Goal: Information Seeking & Learning: Learn about a topic

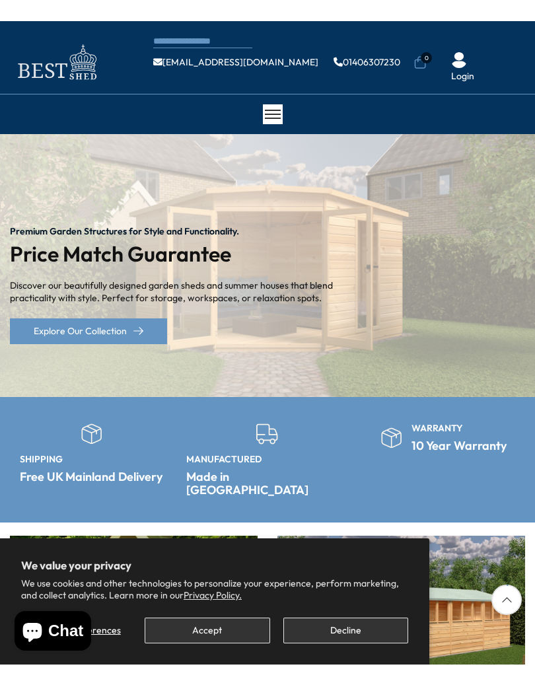
scroll to position [54, 0]
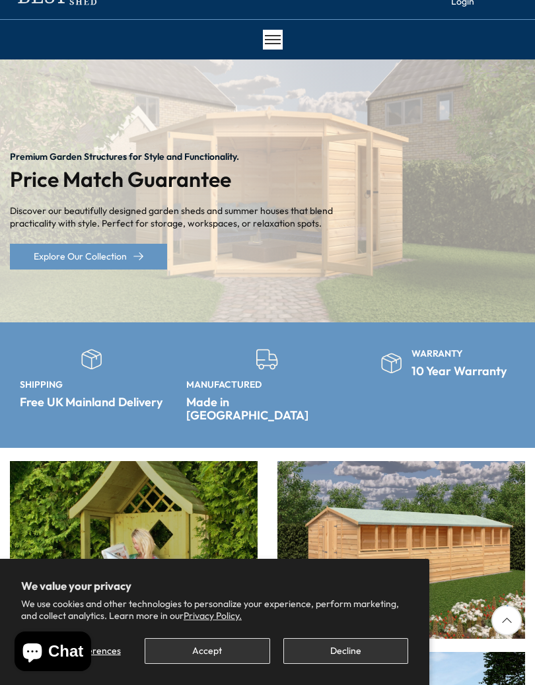
click at [229, 643] on button "Accept" at bounding box center [207, 651] width 125 height 26
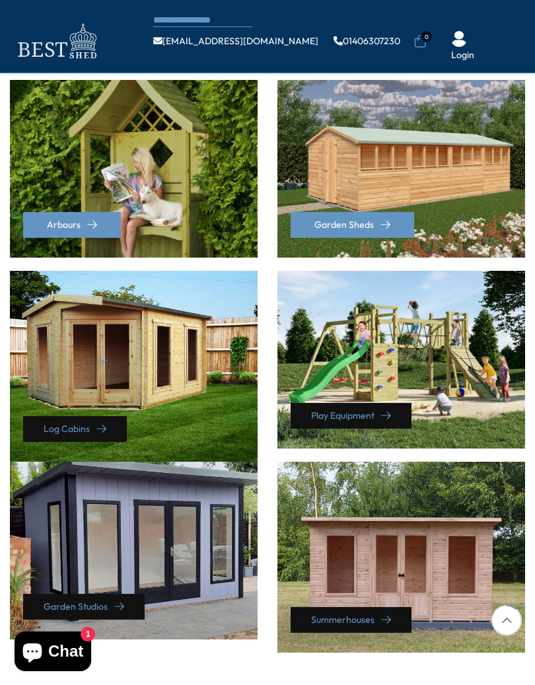
scroll to position [362, 0]
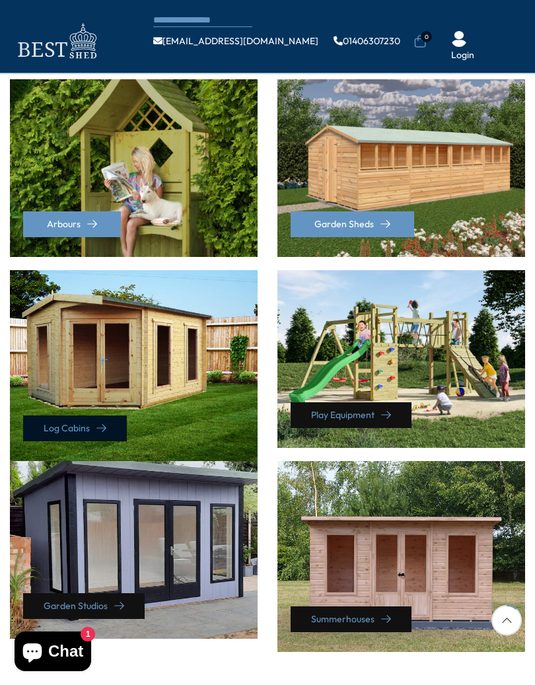
click at [109, 416] on link "Log Cabins" at bounding box center [75, 429] width 104 height 26
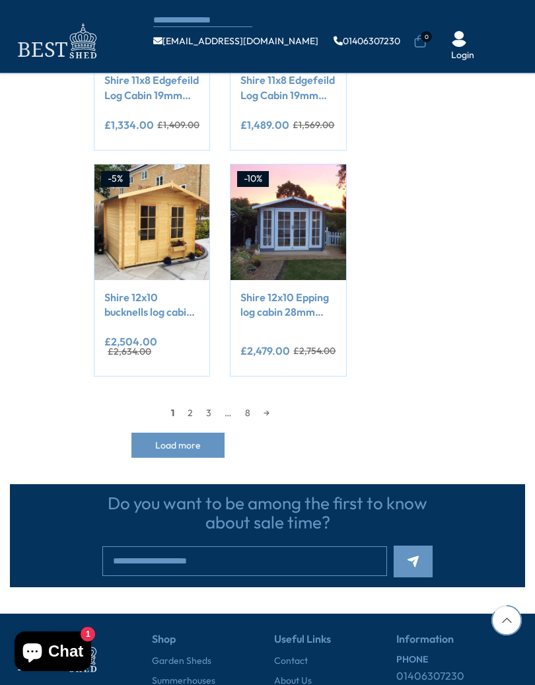
scroll to position [1204, 0]
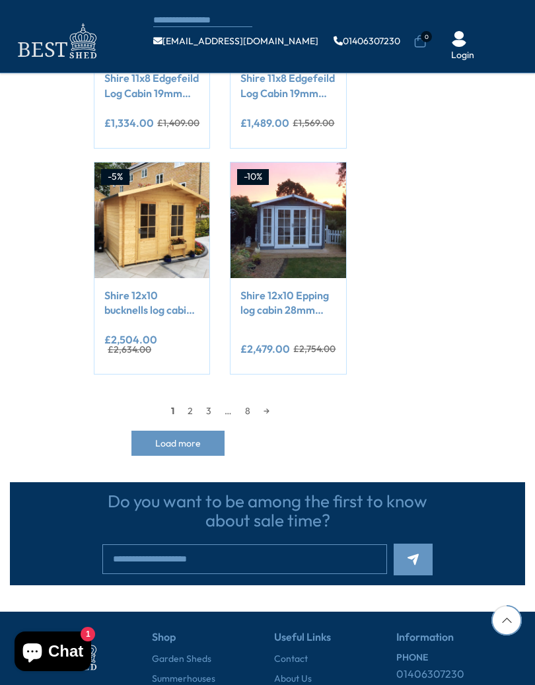
click at [273, 408] on link "→" at bounding box center [266, 411] width 19 height 20
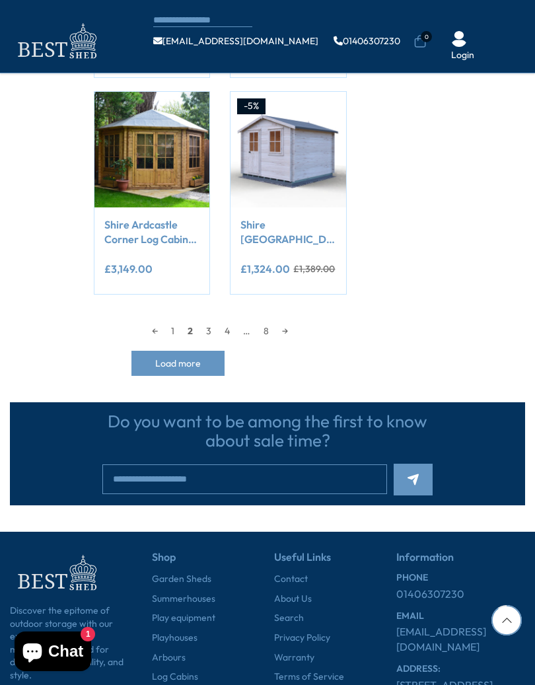
scroll to position [1266, 0]
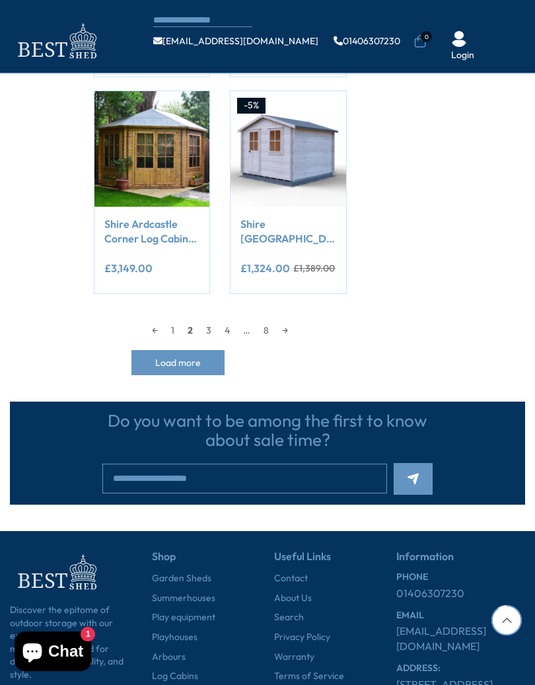
click at [295, 326] on link "→" at bounding box center [284, 330] width 19 height 20
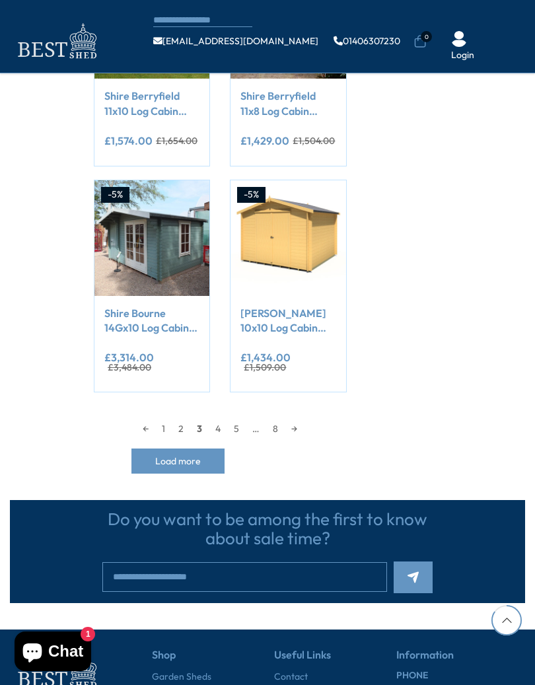
scroll to position [1169, 0]
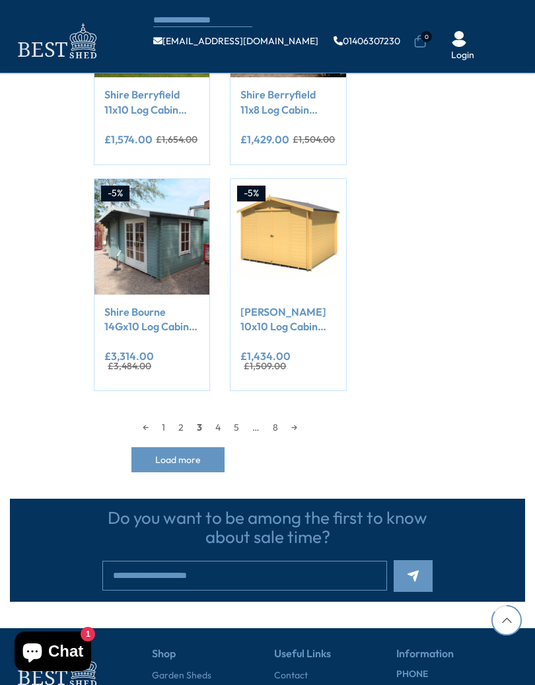
click at [304, 418] on link "→" at bounding box center [294, 428] width 19 height 20
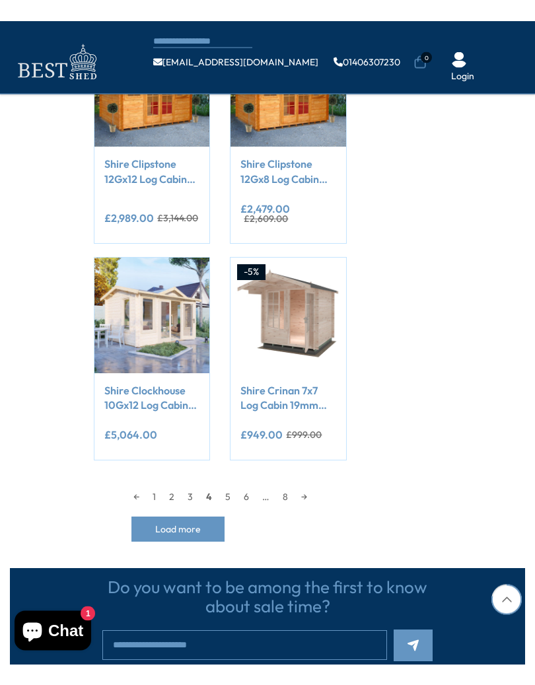
scroll to position [1105, 0]
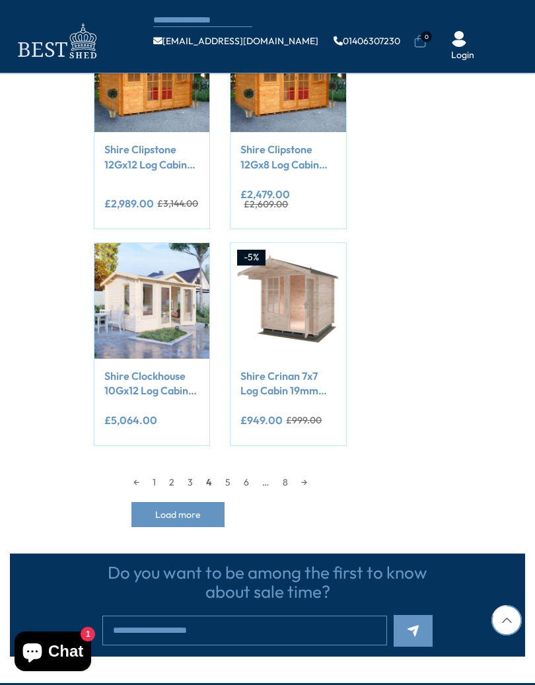
click at [314, 472] on link "→" at bounding box center [304, 482] width 19 height 20
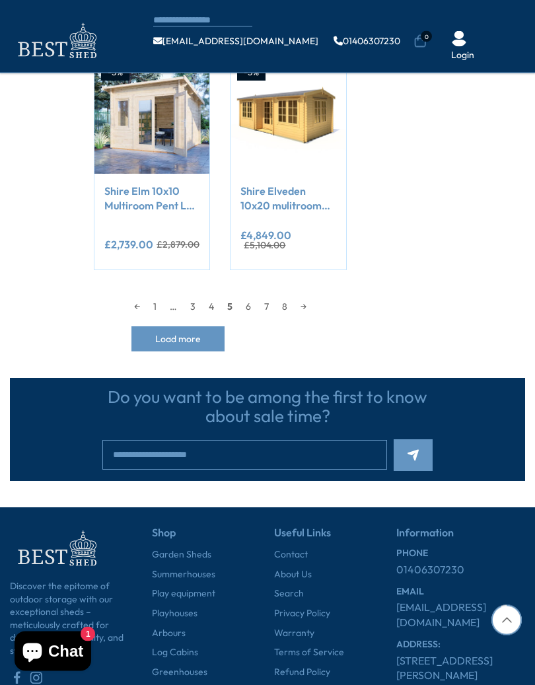
scroll to position [1290, 0]
click at [312, 297] on link "→" at bounding box center [303, 307] width 19 height 20
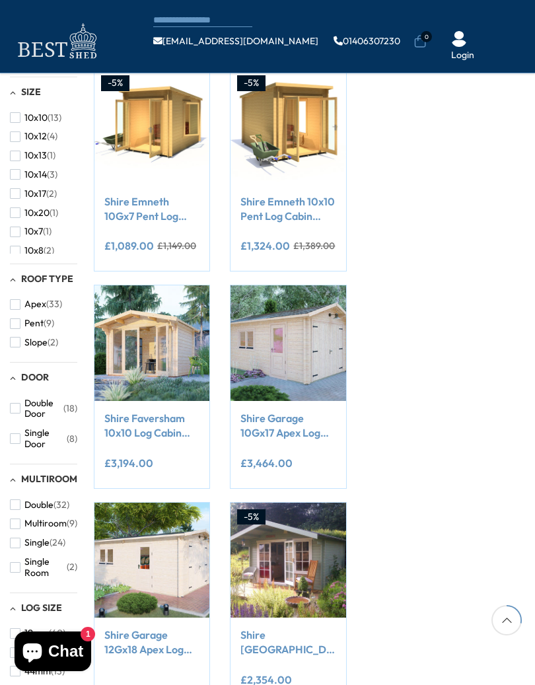
scroll to position [394, 0]
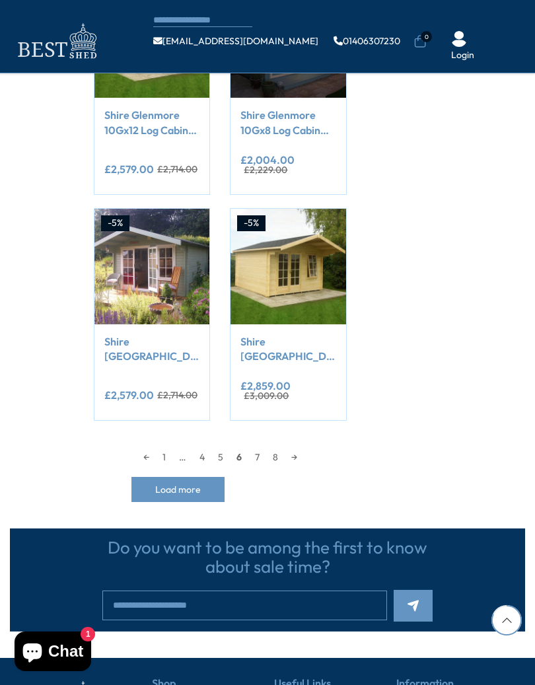
click at [301, 449] on link "→" at bounding box center [294, 457] width 19 height 20
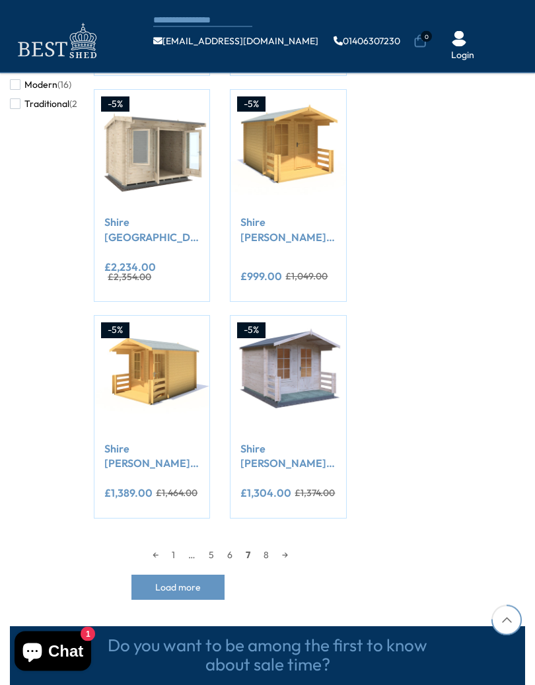
scroll to position [1059, 0]
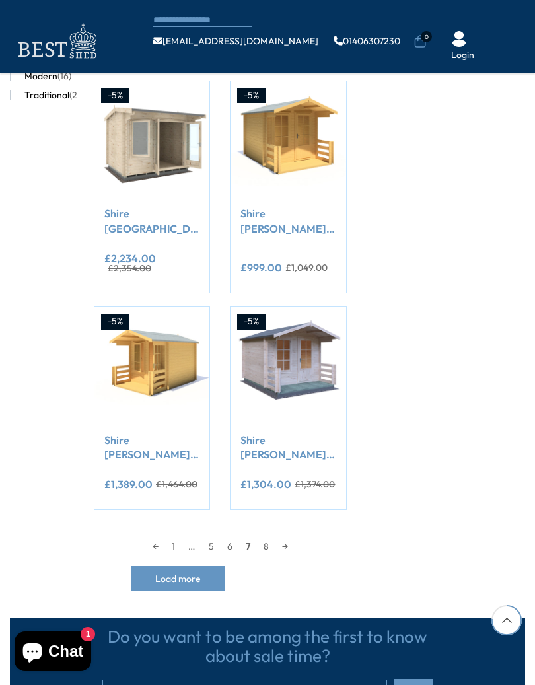
click at [295, 536] on link "→" at bounding box center [284, 546] width 19 height 20
